Goal: Information Seeking & Learning: Stay updated

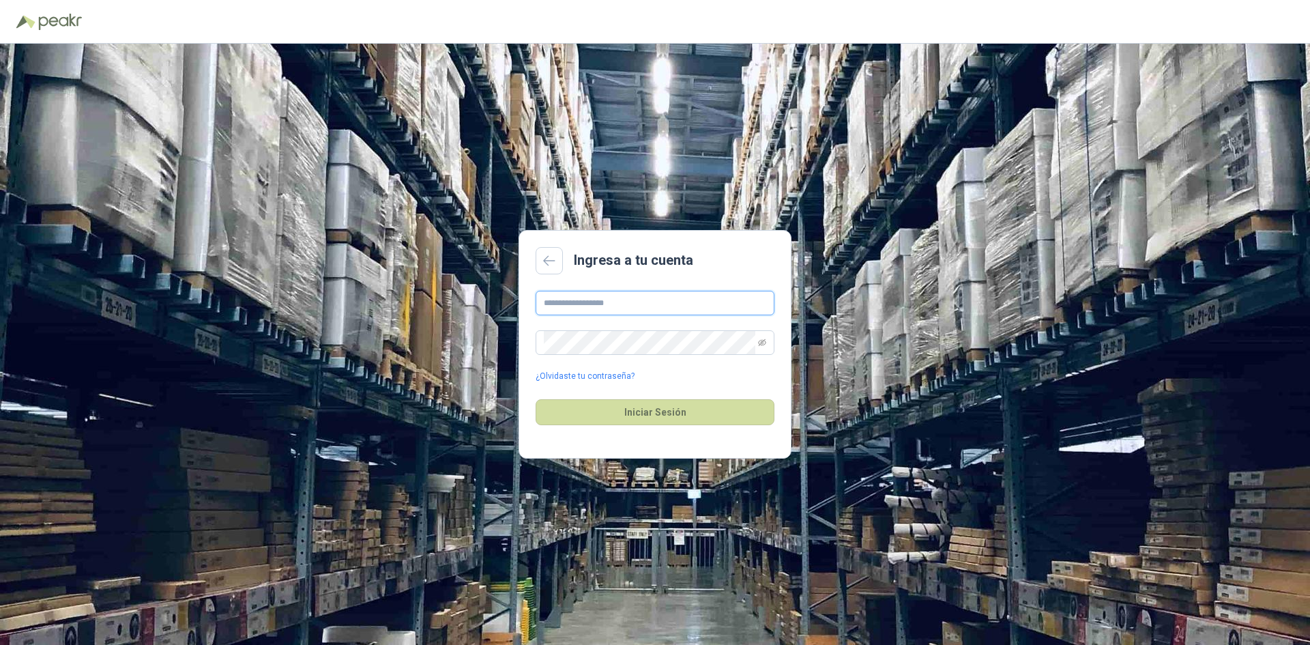
click at [700, 303] on input "text" at bounding box center [654, 303] width 239 height 25
type input "**********"
click at [535, 399] on button "Iniciar Sesión" at bounding box center [654, 412] width 239 height 26
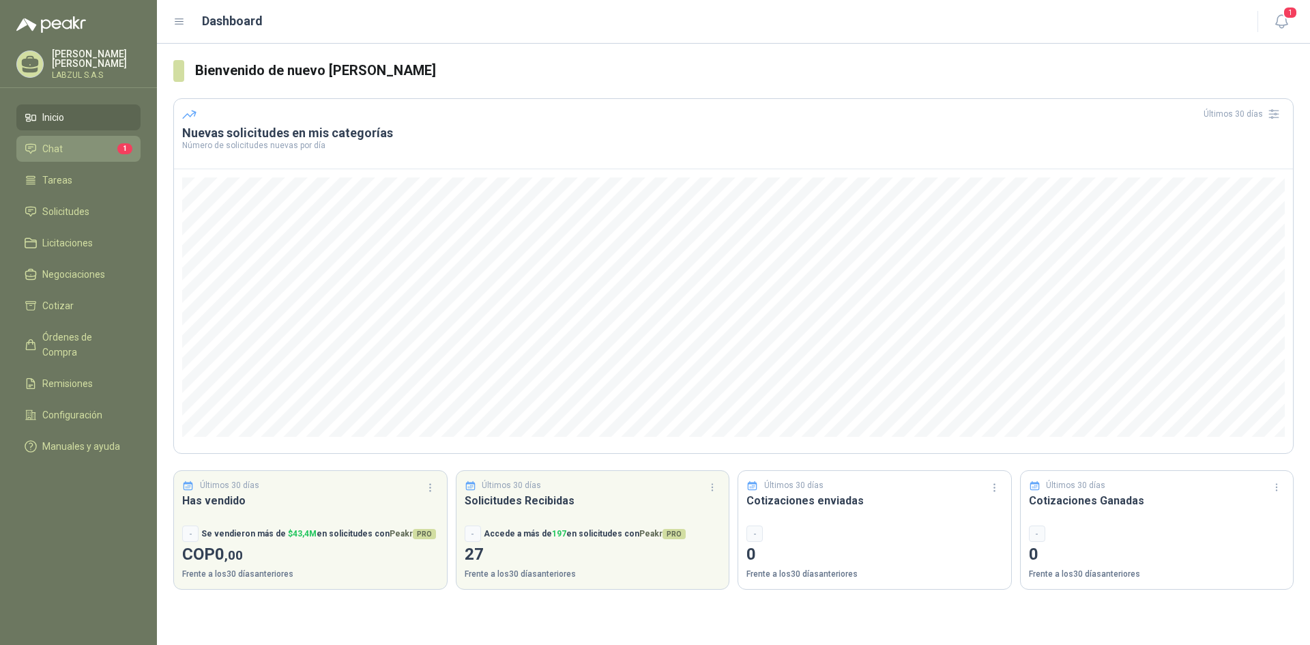
click at [106, 151] on li "Chat 1" at bounding box center [79, 148] width 108 height 15
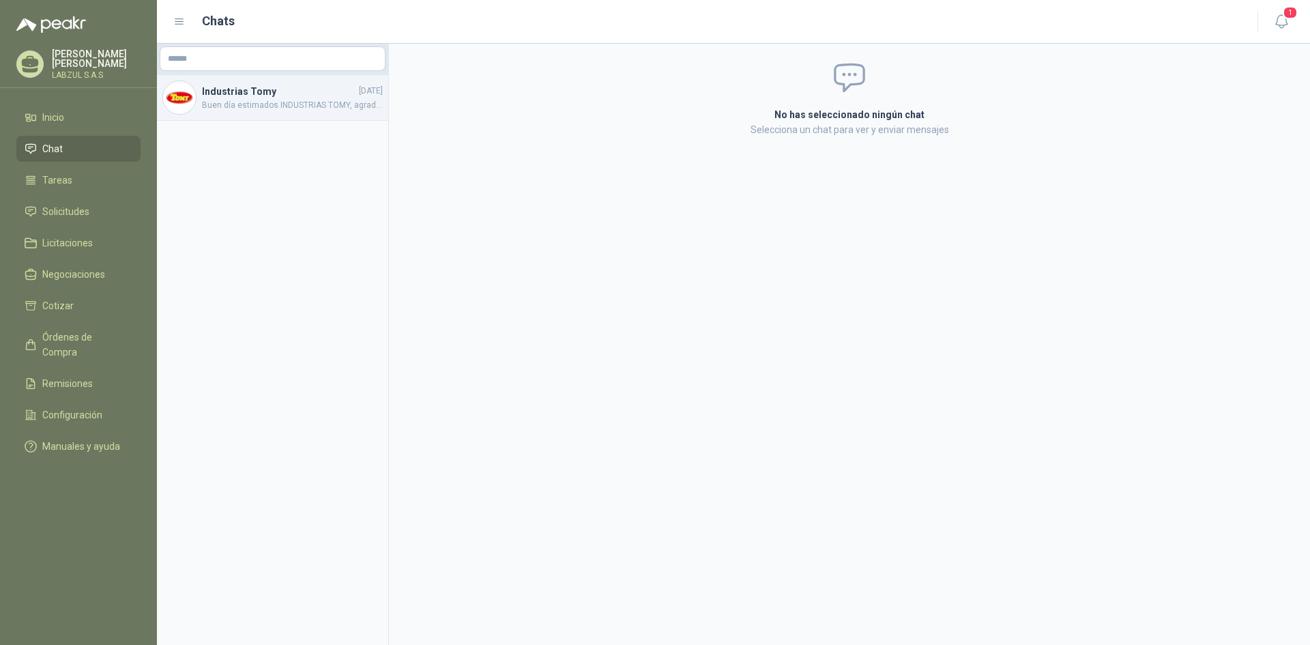
click at [291, 104] on span "Buen día estimados INDUSTRIAS TOMY, agradecemos tenernos en cuenta para su soli…" at bounding box center [292, 105] width 181 height 13
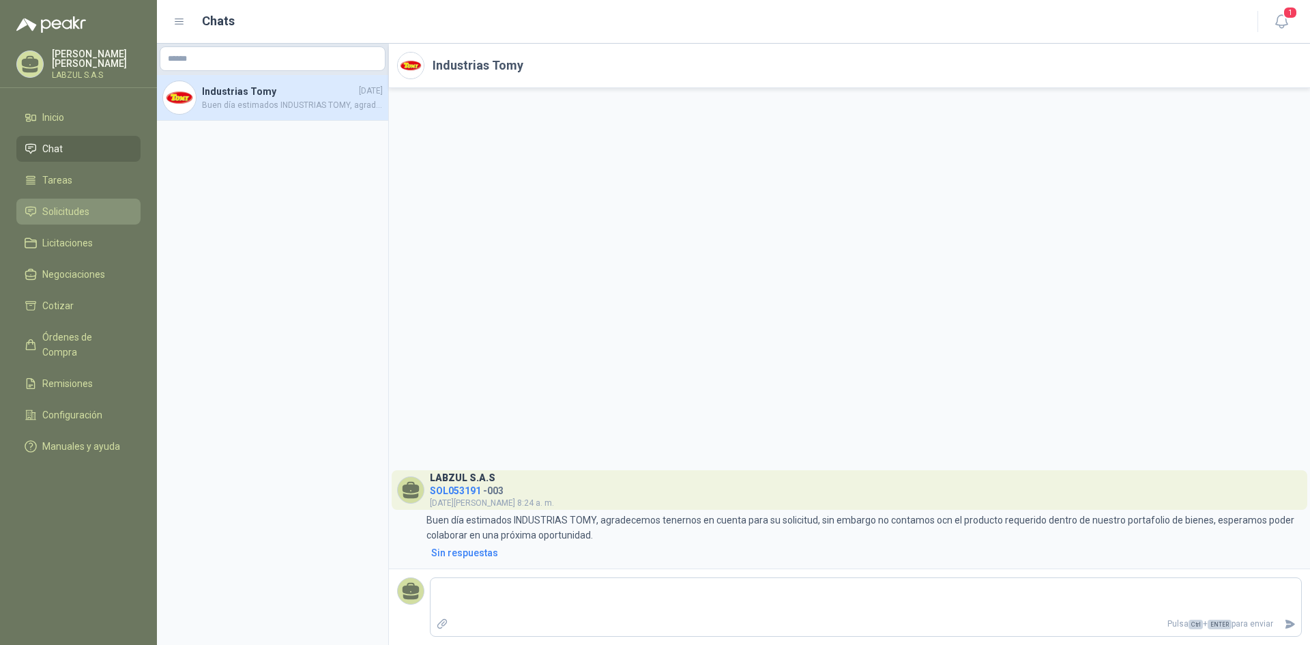
click at [72, 219] on link "Solicitudes" at bounding box center [78, 212] width 124 height 26
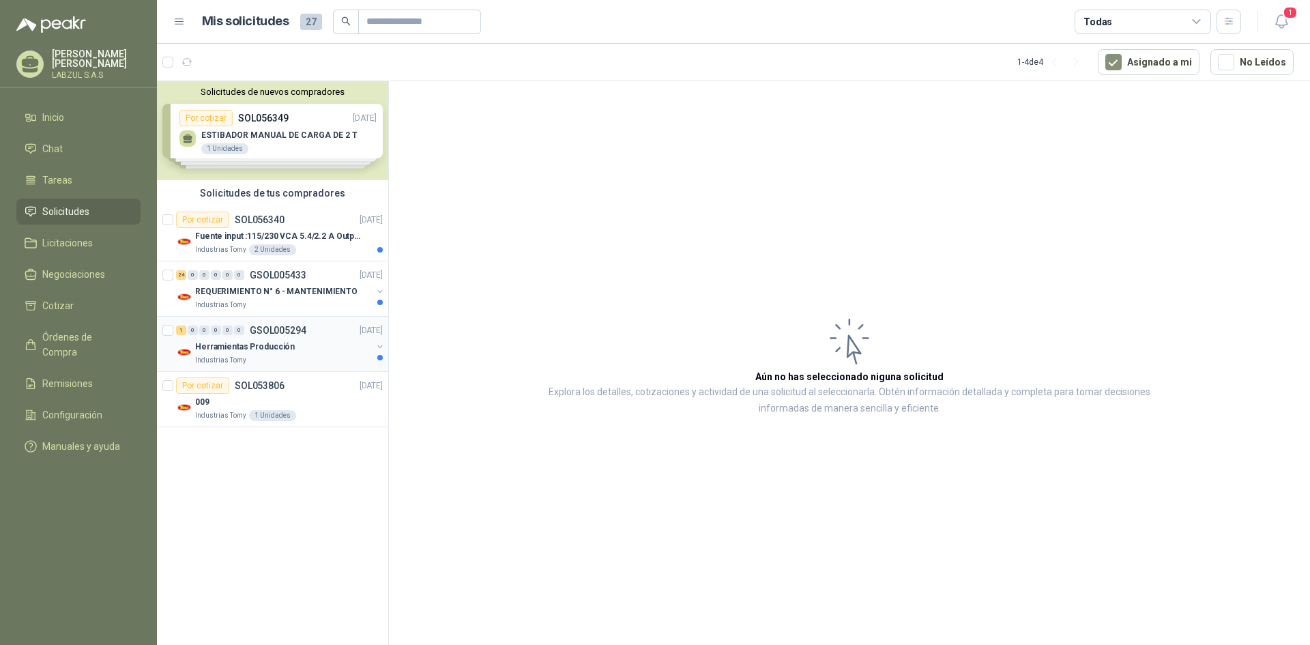
click at [280, 342] on p "Herramientas Producción" at bounding box center [245, 346] width 100 height 13
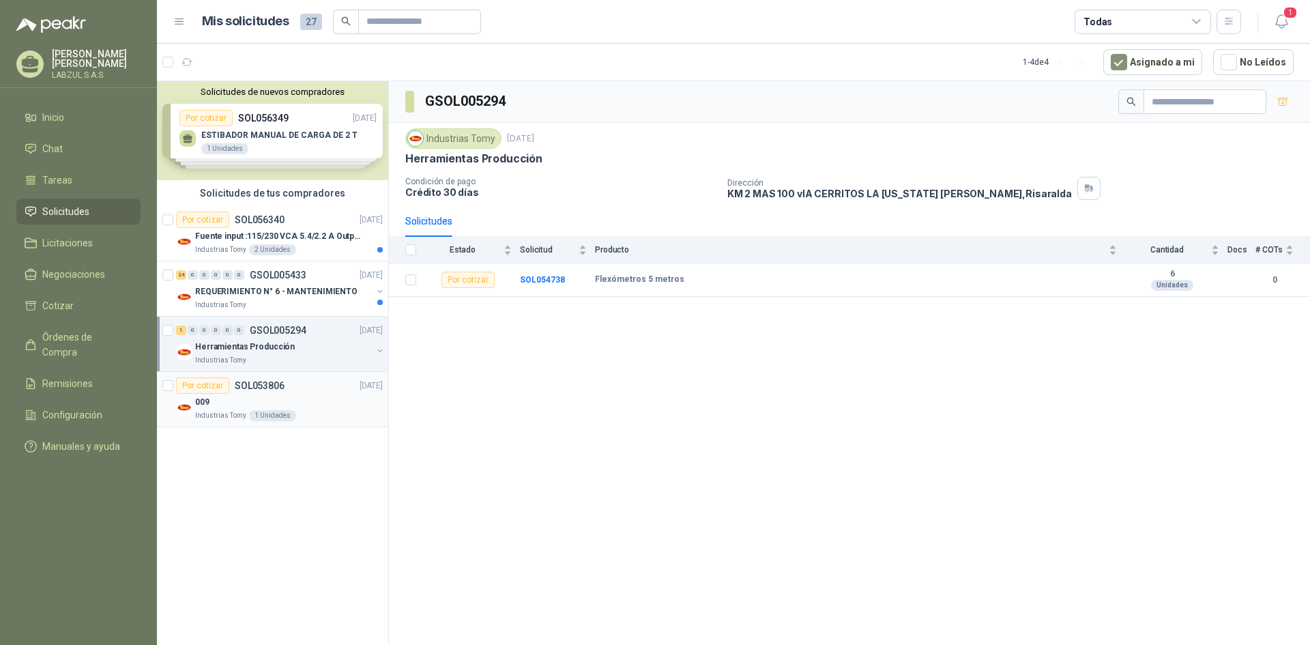
click at [282, 391] on div "Por cotizar SOL053806" at bounding box center [230, 385] width 108 height 16
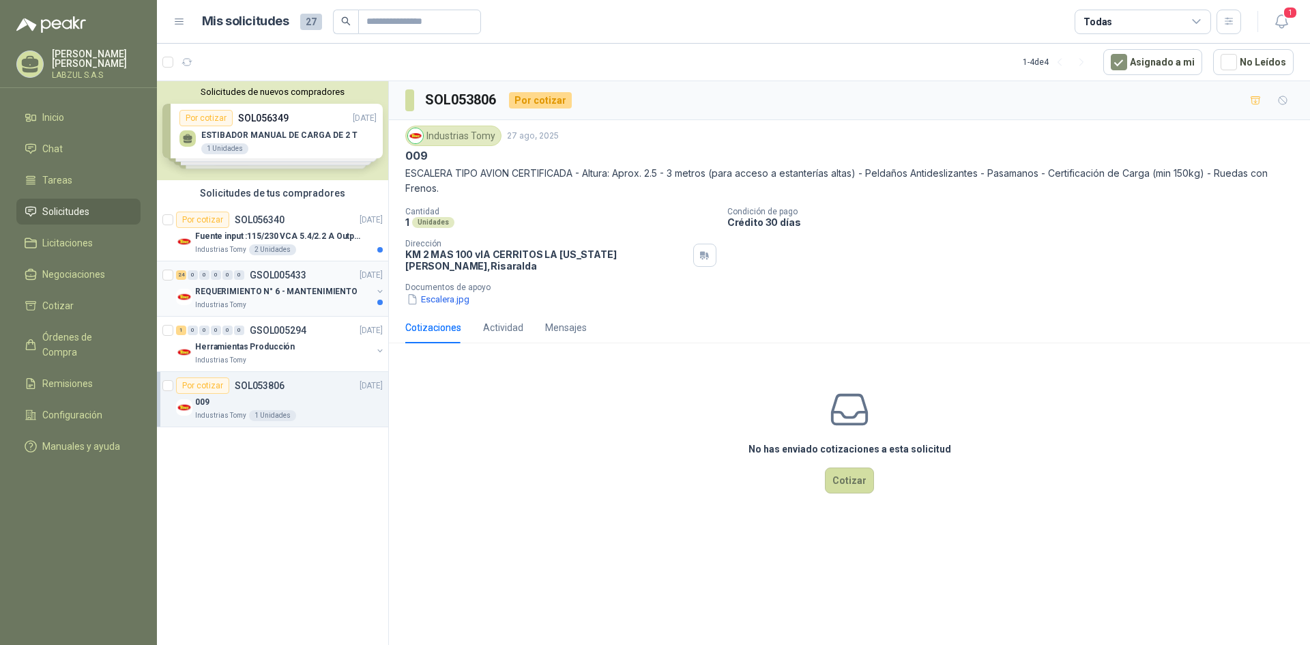
click at [288, 289] on p "REQUERIMIENTO N° 6 - MANTENIMIENTO" at bounding box center [276, 291] width 162 height 13
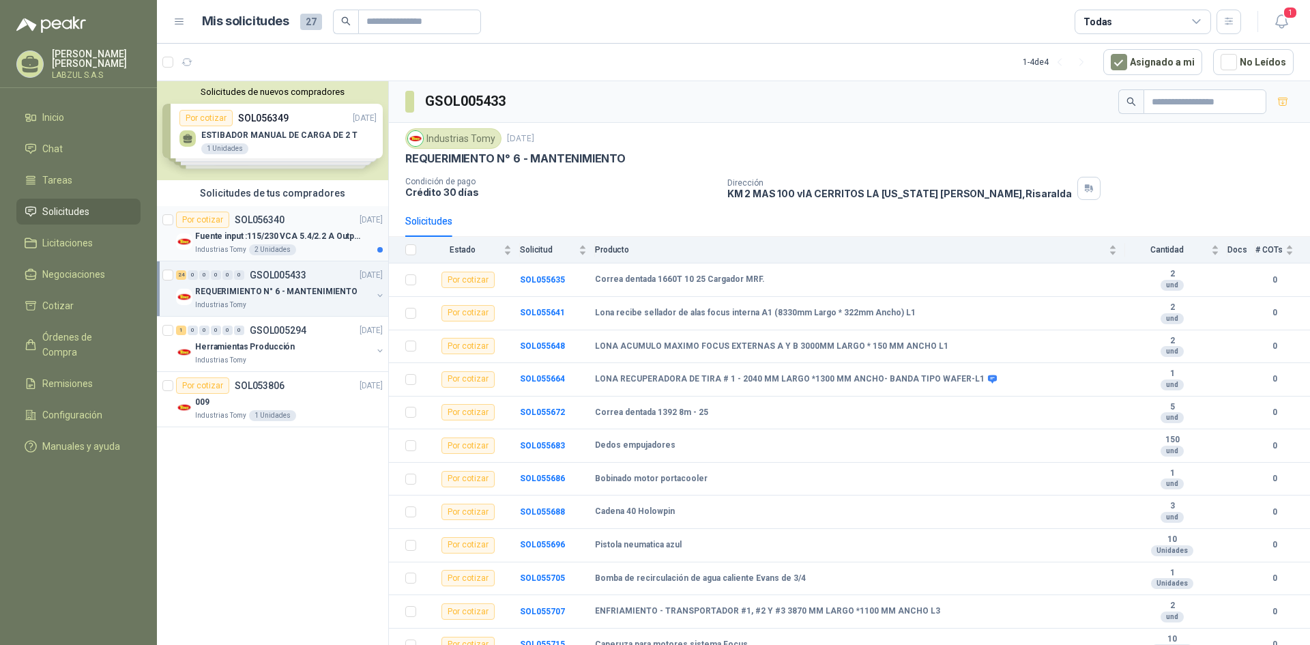
click at [302, 233] on p "Fuente input :115/230 VCA 5.4/2.2 A Output: 24 VDC 10 A 47-63 Hz" at bounding box center [280, 236] width 170 height 13
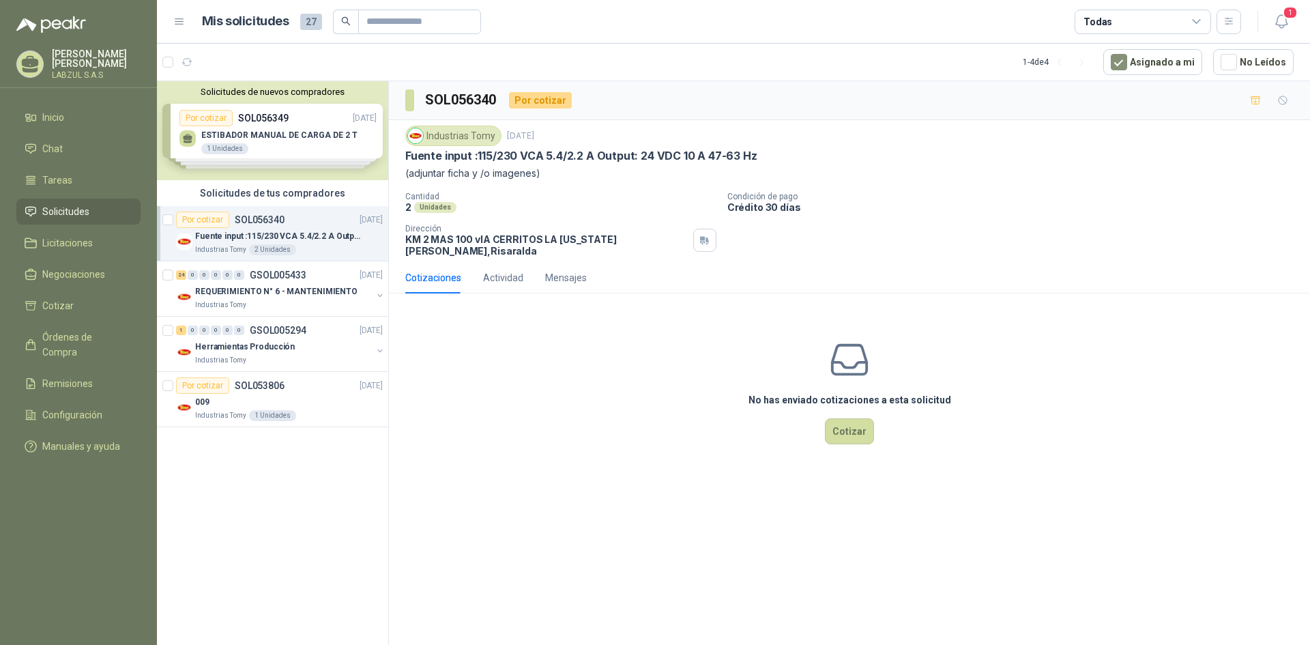
click at [317, 142] on div "Solicitudes de nuevos compradores Por cotizar SOL056349 [DATE] ESTIBADOR MANUAL…" at bounding box center [272, 130] width 231 height 99
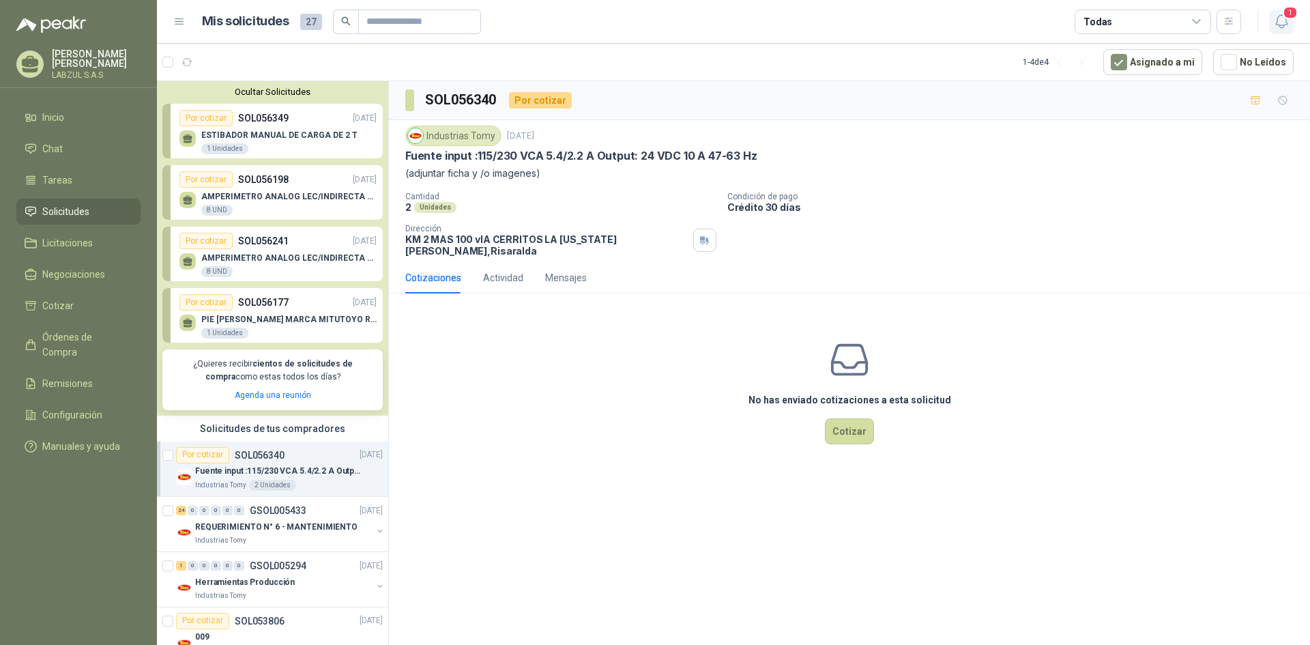
click at [1285, 17] on span "1" at bounding box center [1289, 12] width 15 height 13
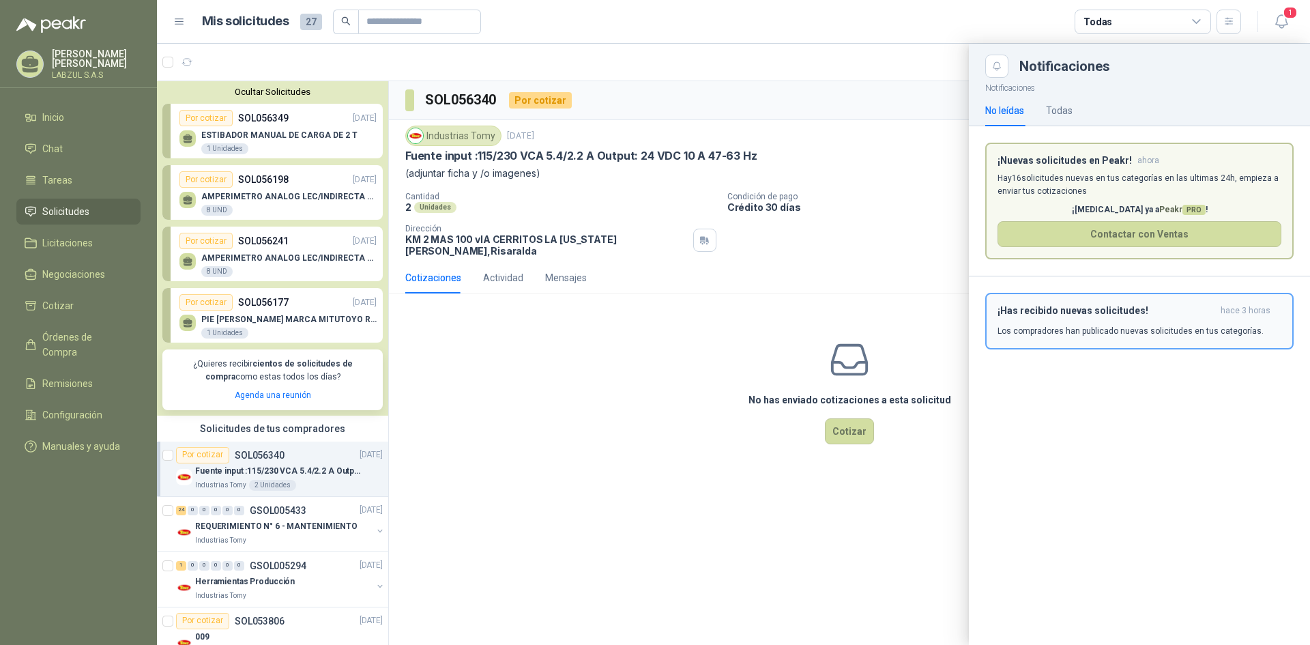
click at [1150, 327] on p "Los compradores han publicado nuevas solicitudes en tus categorías." at bounding box center [1130, 331] width 266 height 12
